Goal: Find specific page/section: Find specific page/section

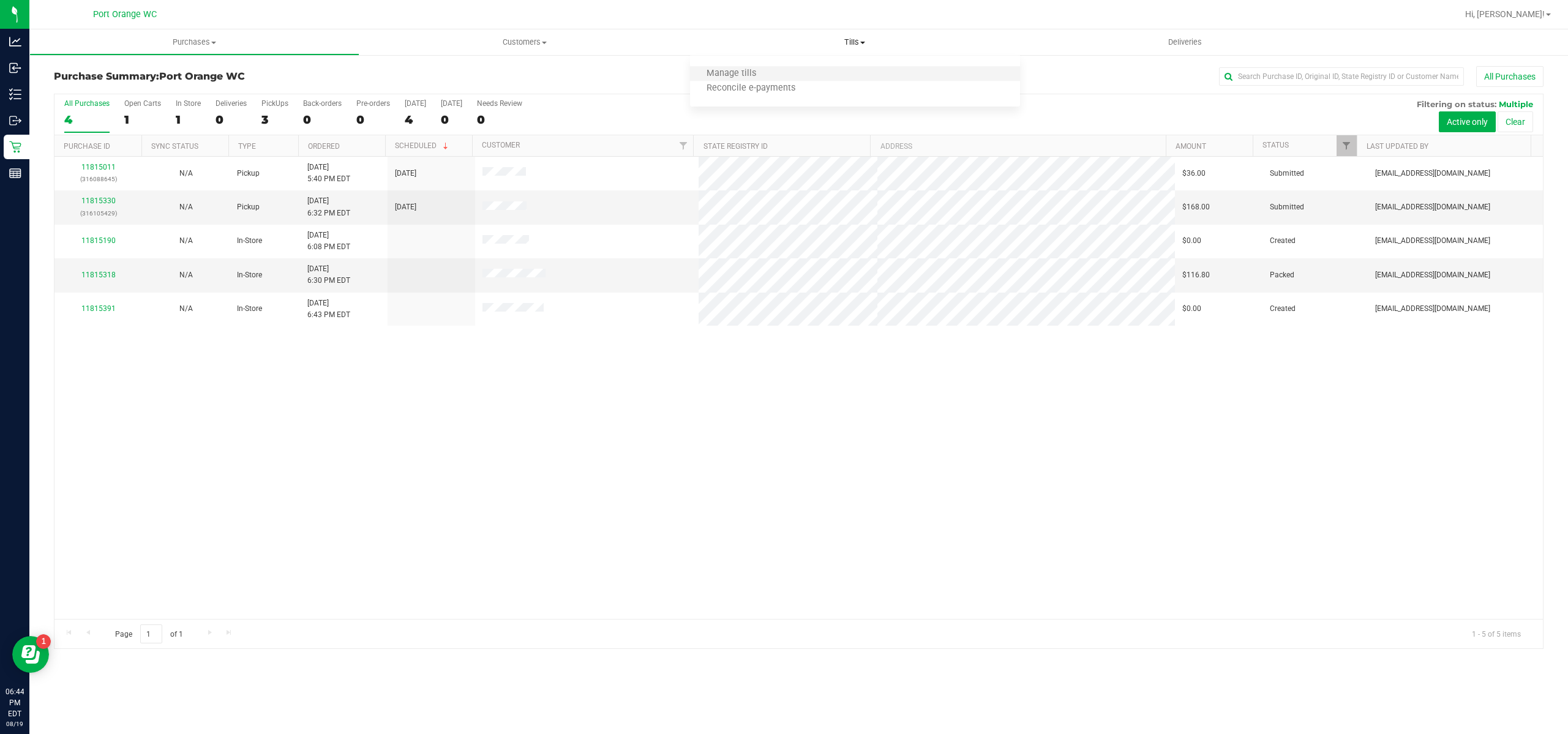
click at [797, 71] on li "Manage tills" at bounding box center [855, 74] width 330 height 14
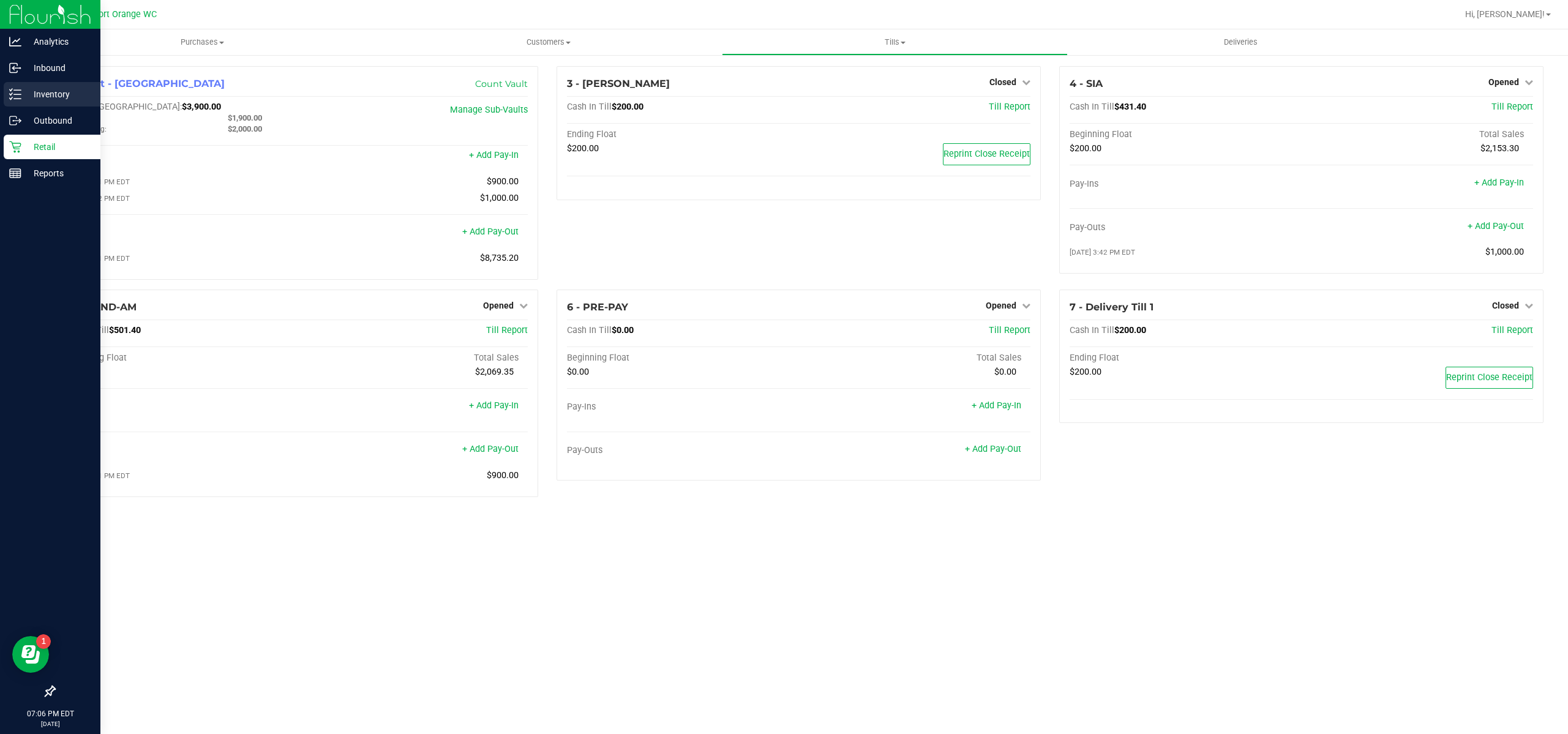
click at [21, 93] on icon at bounding box center [15, 95] width 13 height 13
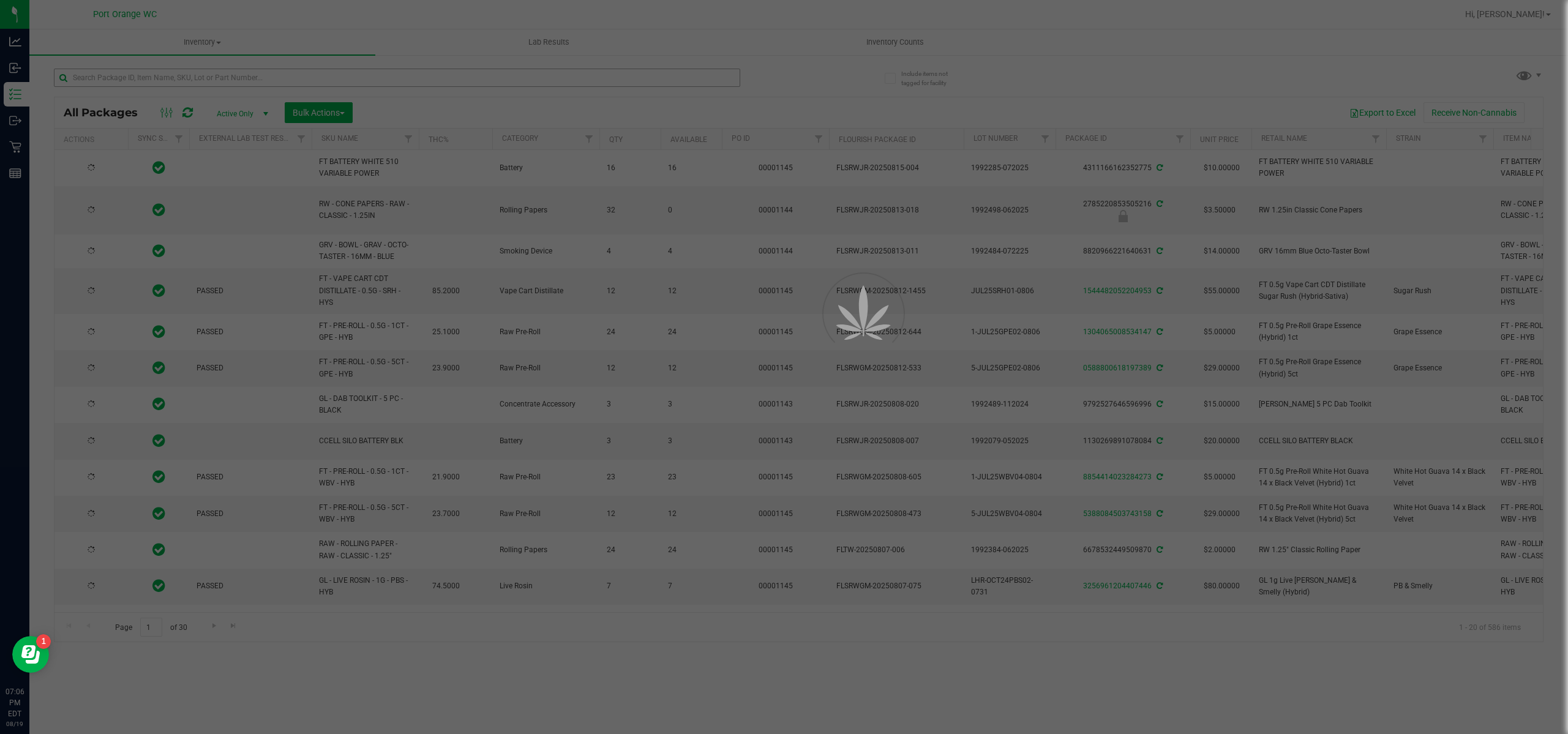
click at [255, 76] on div at bounding box center [784, 367] width 1568 height 734
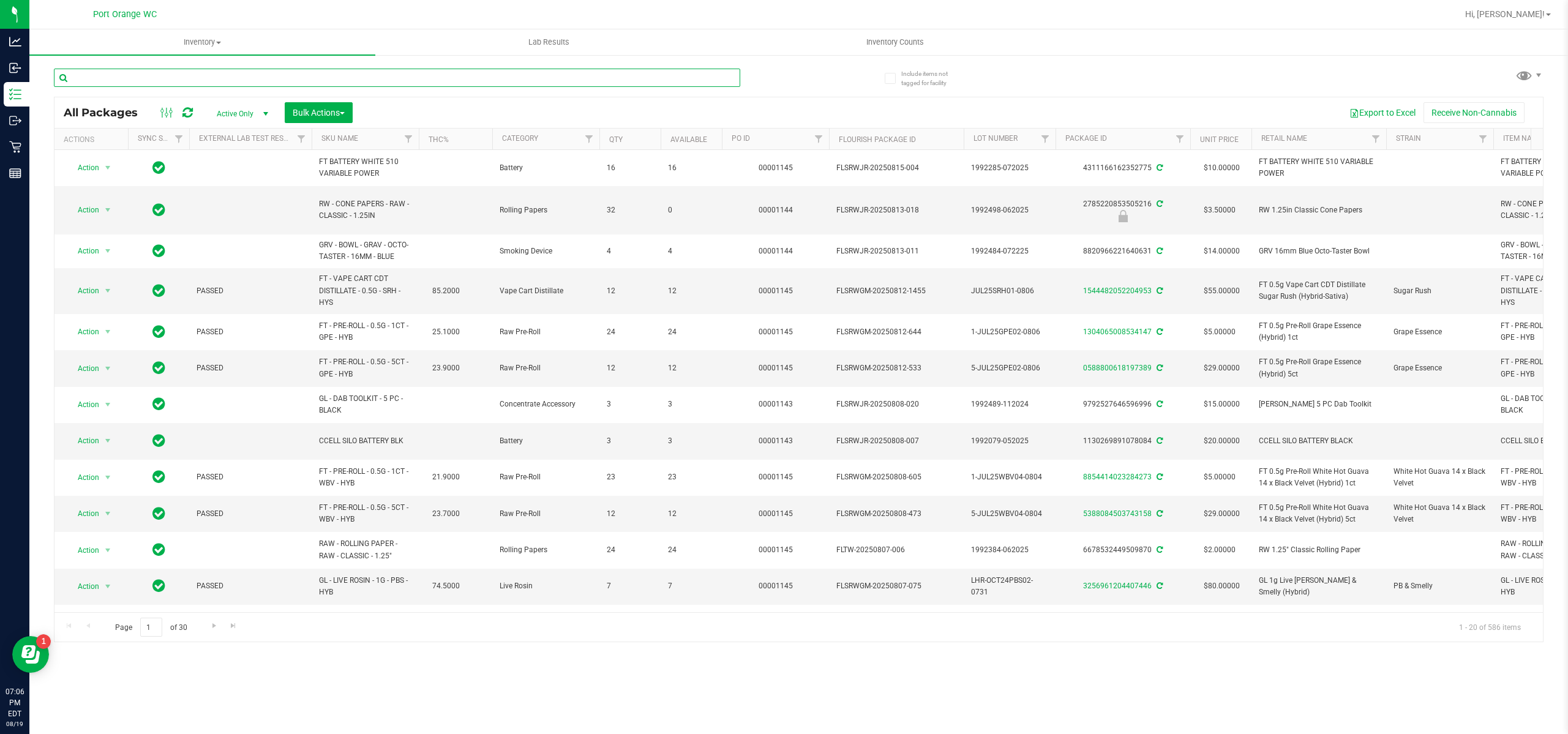
click at [265, 74] on input "text" at bounding box center [397, 77] width 687 height 18
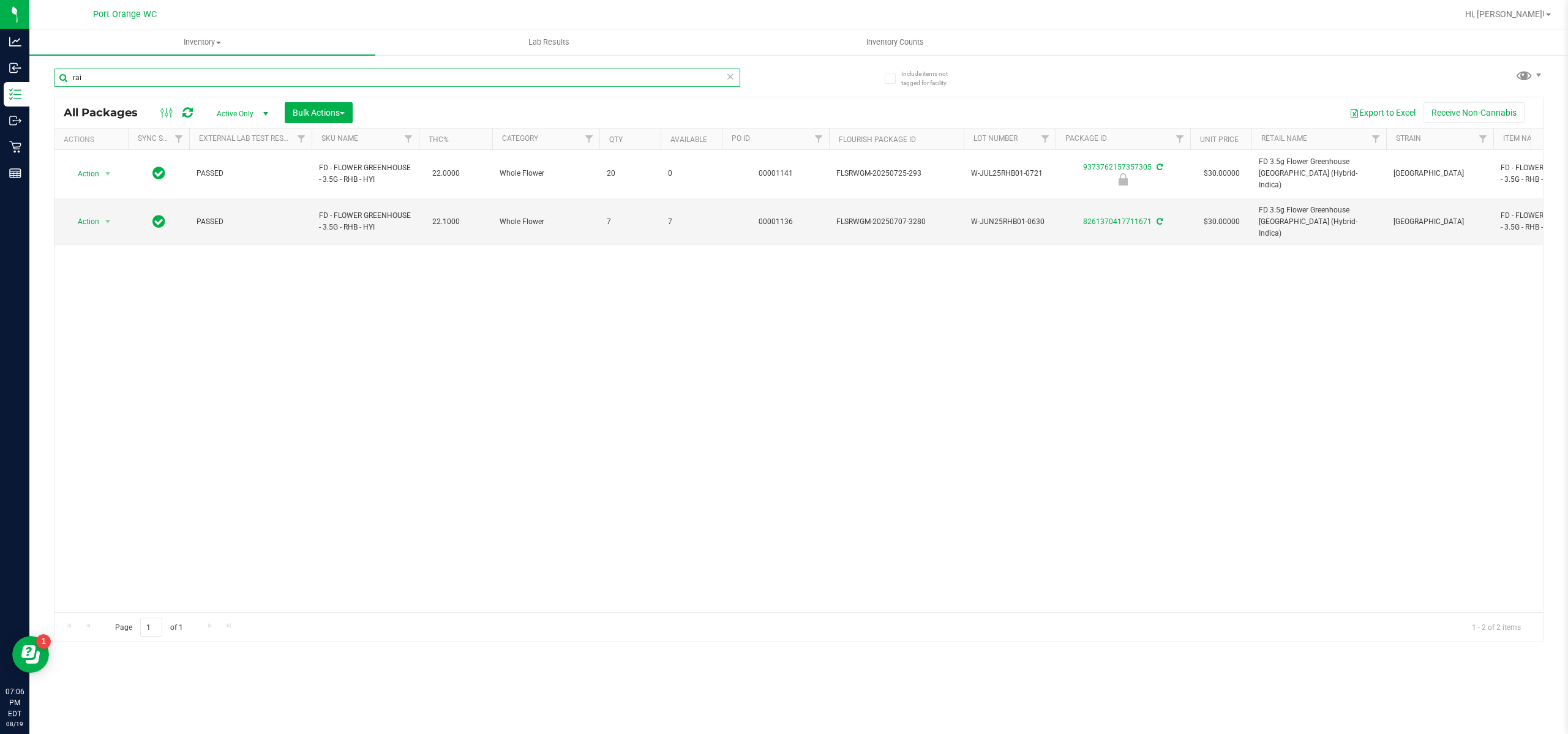
click at [168, 81] on input "rai" at bounding box center [397, 77] width 687 height 18
type input "rai"
